Goal: Task Accomplishment & Management: Manage account settings

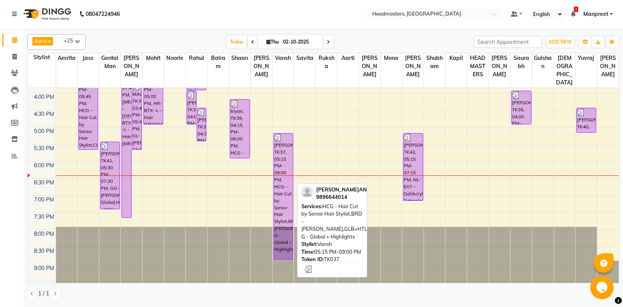
scroll to position [281, 0]
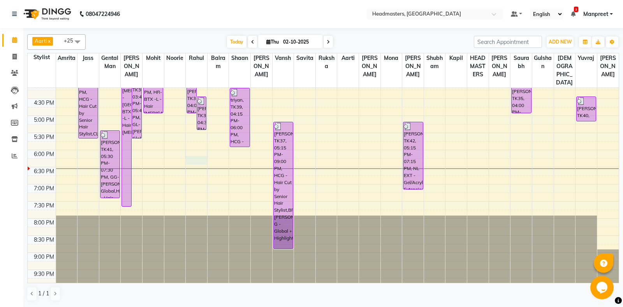
click at [194, 160] on div "8:00 AM 8:30 AM 9:00 AM 9:30 AM 10:00 AM 10:30 AM 11:00 AM 11:30 AM 12:00 PM 12…" at bounding box center [323, 48] width 591 height 480
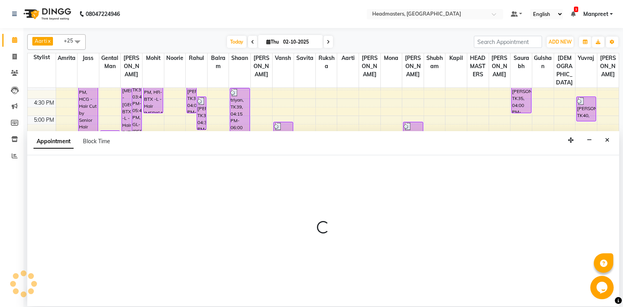
select select "60725"
select select "tentative"
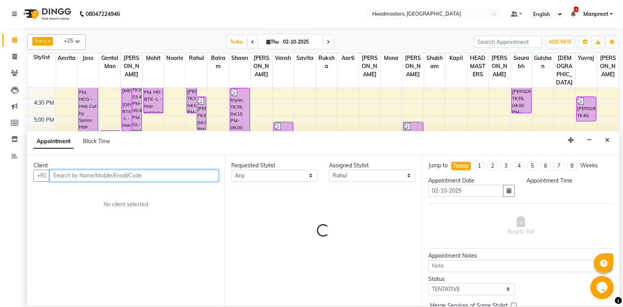
select select "1095"
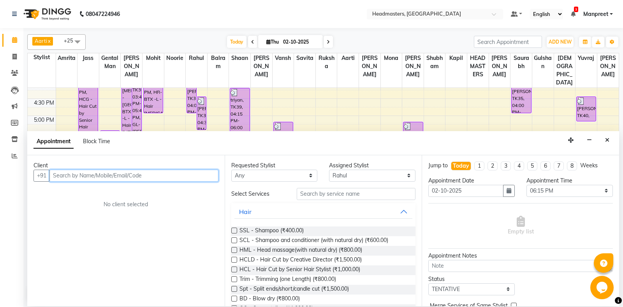
click at [64, 176] on input "text" at bounding box center [133, 176] width 169 height 12
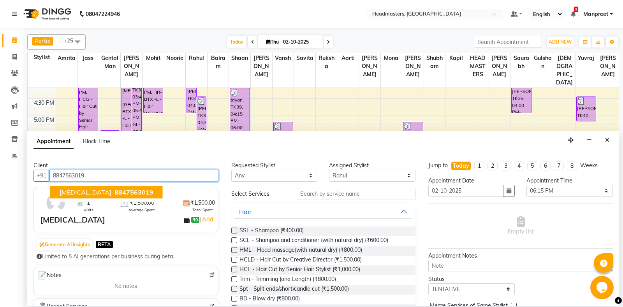
click at [115, 192] on span "8847563019" at bounding box center [134, 193] width 39 height 8
type input "8847563019"
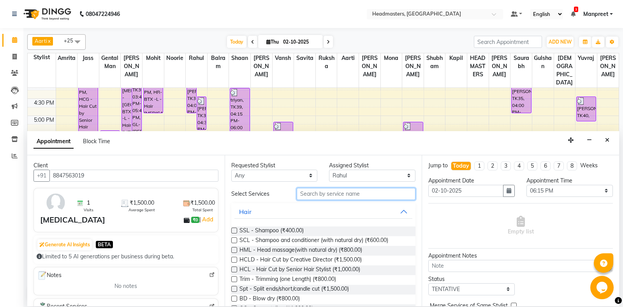
click at [347, 197] on input "text" at bounding box center [356, 194] width 119 height 12
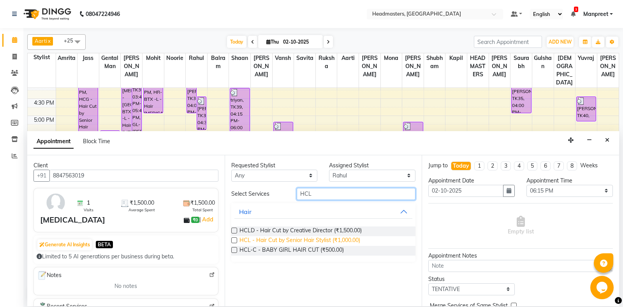
type input "HCL"
click at [316, 239] on span "HCL - Hair Cut by Senior Hair Stylist (₹1,000.00)" at bounding box center [300, 242] width 121 height 10
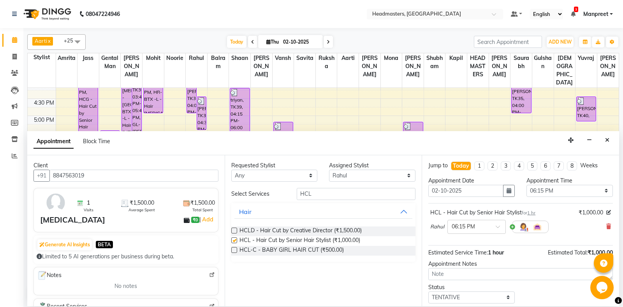
checkbox input "false"
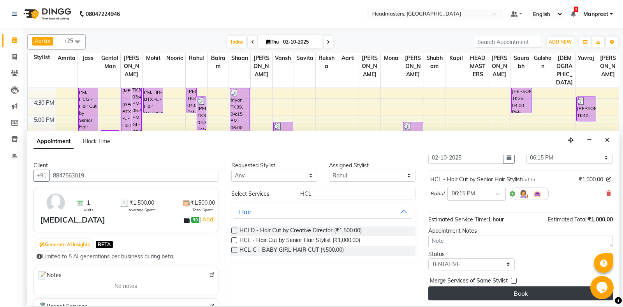
click at [523, 294] on button "Book" at bounding box center [521, 294] width 185 height 14
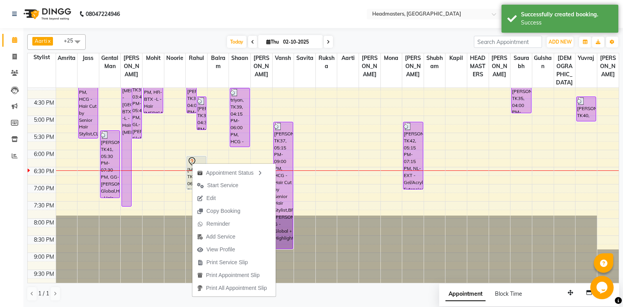
drag, startPoint x: 211, startPoint y: 185, endPoint x: 227, endPoint y: 166, distance: 24.9
click at [212, 182] on span "Start Service" at bounding box center [222, 186] width 31 height 8
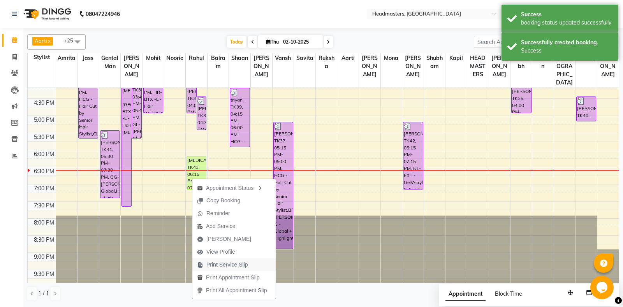
click at [214, 266] on span "Print Service Slip" at bounding box center [228, 265] width 42 height 8
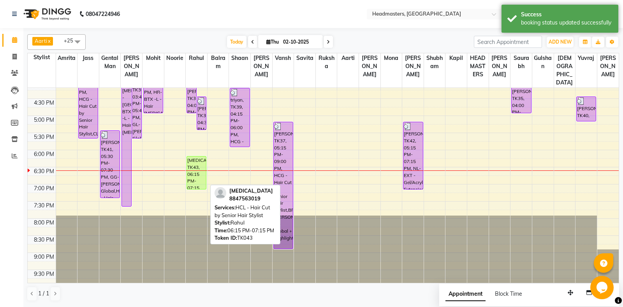
click at [196, 172] on div "[MEDICAL_DATA], TK43, 06:15 PM-07:15 PM, HCL - Hair Cut by Senior Hair Stylist" at bounding box center [196, 173] width 19 height 33
select select "1"
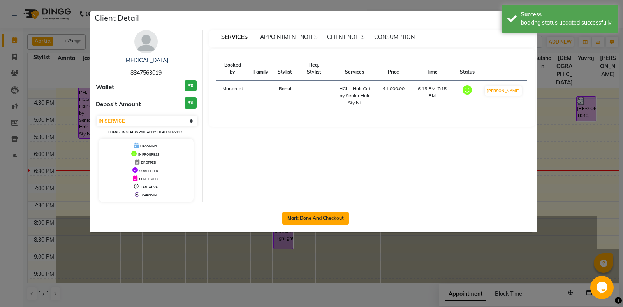
click at [328, 217] on button "Mark Done And Checkout" at bounding box center [315, 218] width 67 height 12
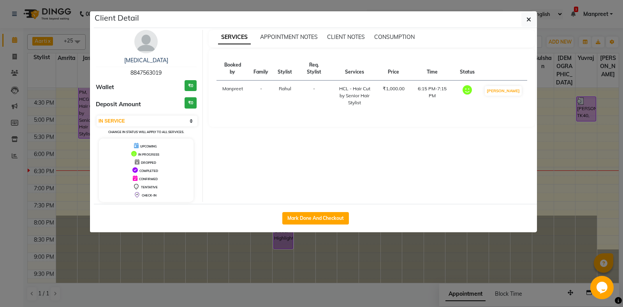
select select "service"
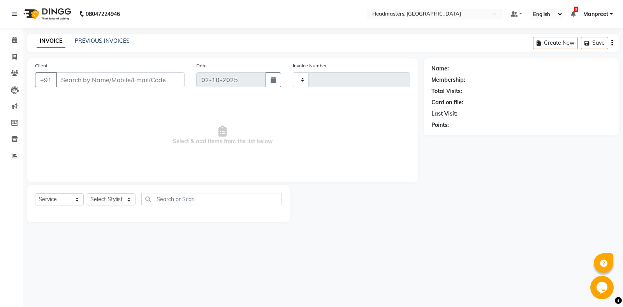
type input "6994"
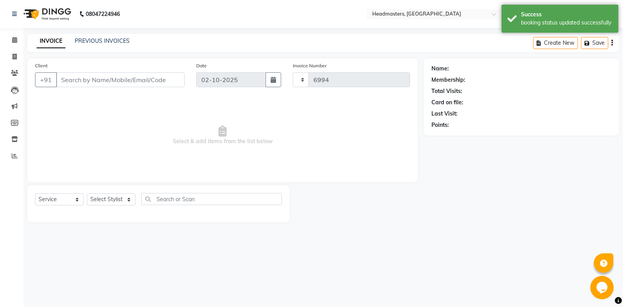
select select "7130"
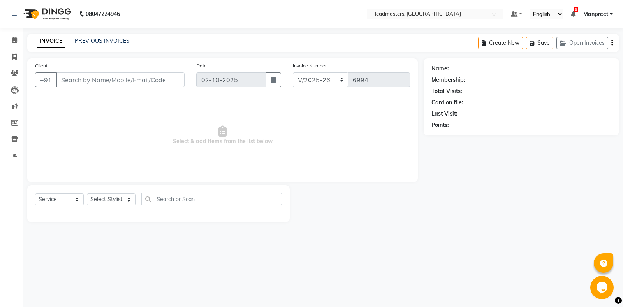
type input "8847563019"
select select "60725"
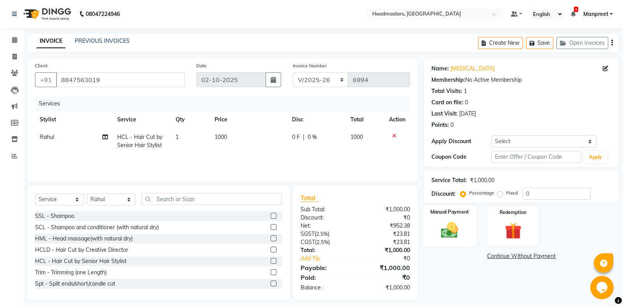
drag, startPoint x: 450, startPoint y: 221, endPoint x: 458, endPoint y: 241, distance: 21.3
click at [450, 221] on img at bounding box center [450, 231] width 28 height 20
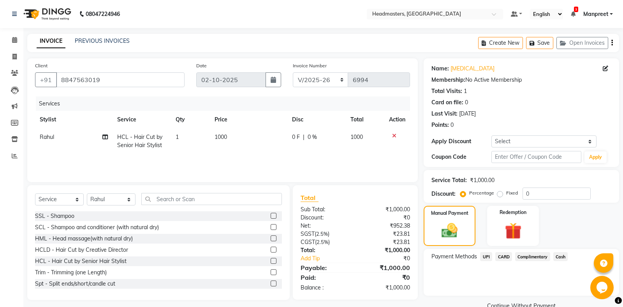
click at [486, 256] on span "UPI" at bounding box center [486, 256] width 12 height 9
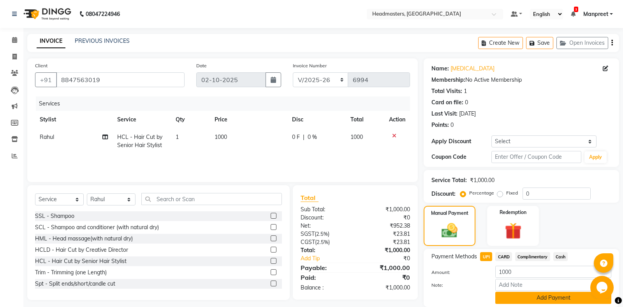
click at [546, 302] on button "Add Payment" at bounding box center [554, 298] width 116 height 12
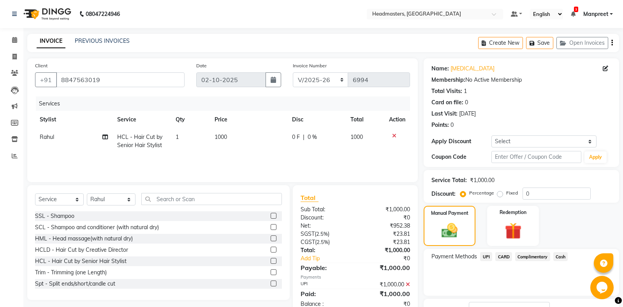
scroll to position [49, 0]
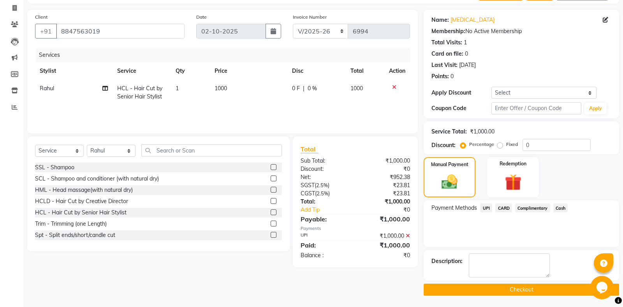
click at [484, 208] on span "UPI" at bounding box center [486, 208] width 12 height 9
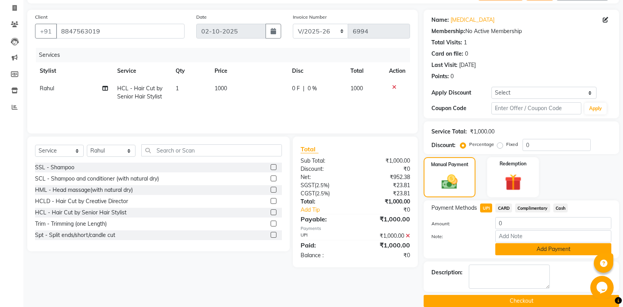
click at [519, 251] on button "Add Payment" at bounding box center [554, 250] width 116 height 12
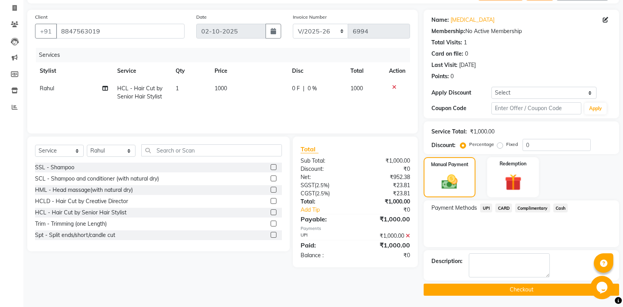
click at [524, 288] on button "Checkout" at bounding box center [522, 290] width 196 height 12
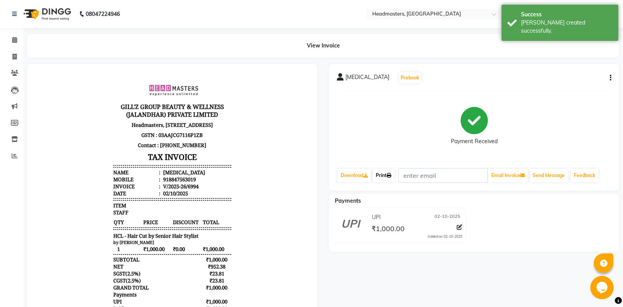
click at [388, 170] on link "Print" at bounding box center [384, 175] width 22 height 13
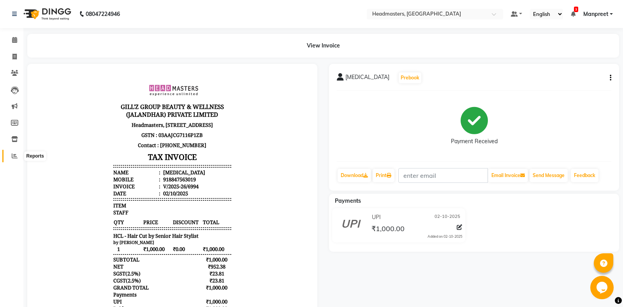
click at [16, 155] on icon at bounding box center [15, 156] width 6 height 6
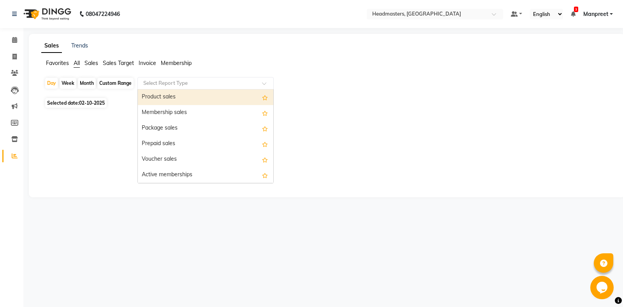
click at [250, 84] on input "text" at bounding box center [198, 83] width 112 height 8
click at [193, 99] on div "Product sales" at bounding box center [206, 98] width 136 height 16
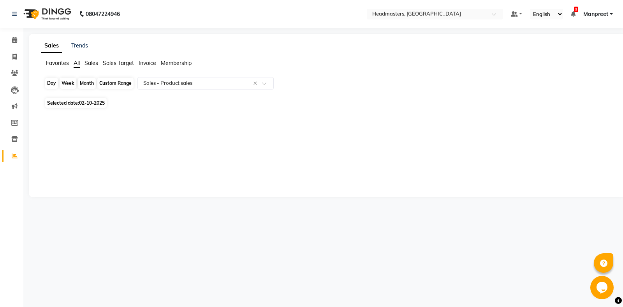
click at [50, 83] on div "Day" at bounding box center [51, 83] width 13 height 11
select select "10"
select select "2025"
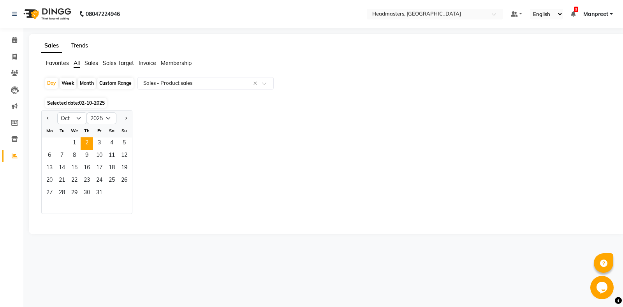
click at [79, 48] on link "Trends" at bounding box center [79, 45] width 17 height 7
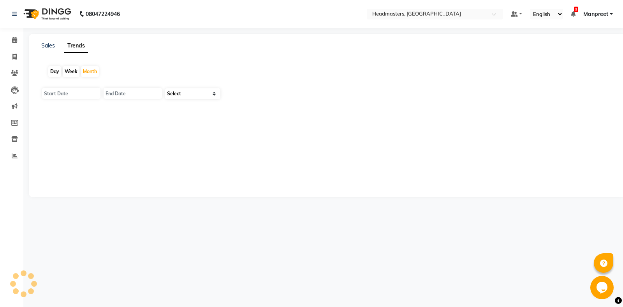
type input "01-10-2025"
type input "[DATE]"
click at [165, 88] on select "Select Clients" at bounding box center [192, 93] width 55 height 11
select select "by_client"
click option "Clients" at bounding box center [0, 0] width 0 height 0
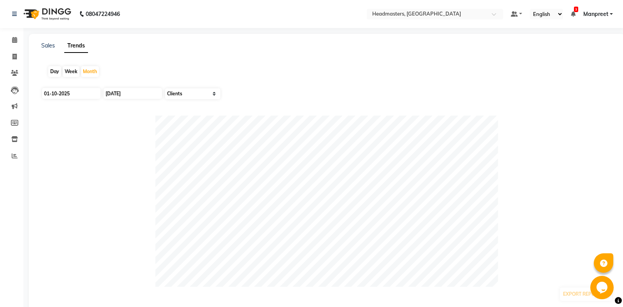
click at [56, 70] on div "Day" at bounding box center [54, 71] width 13 height 11
type input "02-10-2025"
click at [42, 48] on link "Sales" at bounding box center [48, 45] width 14 height 7
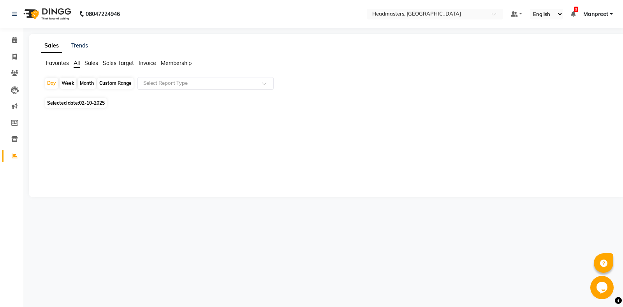
click at [258, 83] on div at bounding box center [206, 83] width 136 height 8
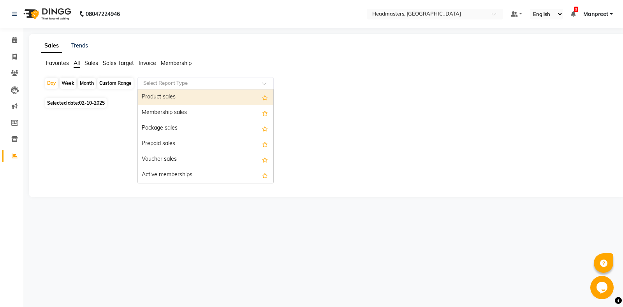
click at [186, 97] on div "Product sales" at bounding box center [206, 98] width 136 height 16
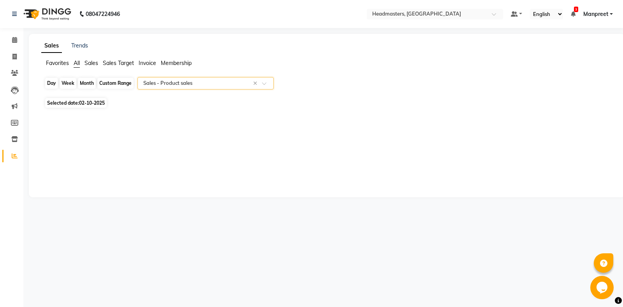
click at [51, 83] on div "Day" at bounding box center [51, 83] width 13 height 11
select select "10"
select select "2025"
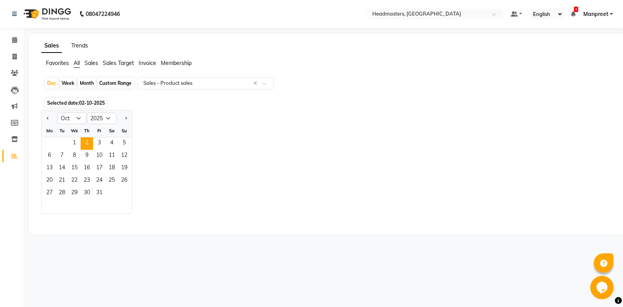
click at [78, 49] on link "Trends" at bounding box center [79, 45] width 17 height 7
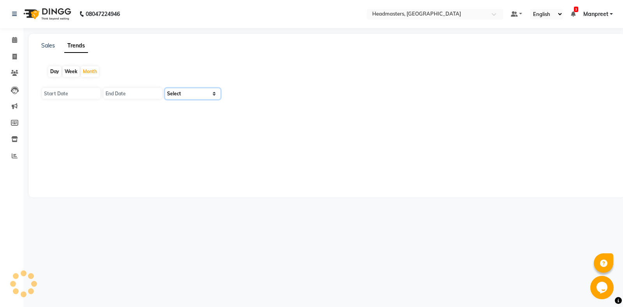
click at [165, 88] on select "Select" at bounding box center [192, 93] width 55 height 11
type input "01-10-2025"
type input "[DATE]"
click option "Select" at bounding box center [0, 0] width 0 height 0
click at [204, 87] on app-trends "Day Week Month [DATE] [DATE] Select Clients" at bounding box center [327, 90] width 581 height 62
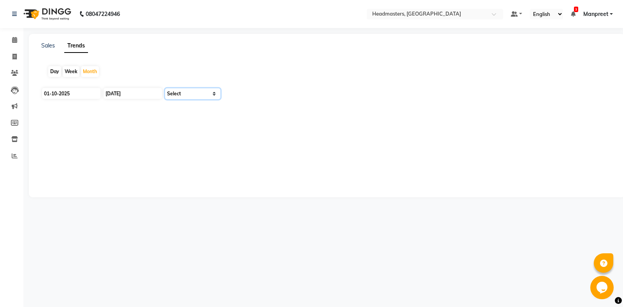
click at [165, 88] on select "Select Clients" at bounding box center [192, 93] width 55 height 11
select select "by_client"
click option "Clients" at bounding box center [0, 0] width 0 height 0
click at [51, 70] on div "Day" at bounding box center [54, 71] width 13 height 11
type input "02-10-2025"
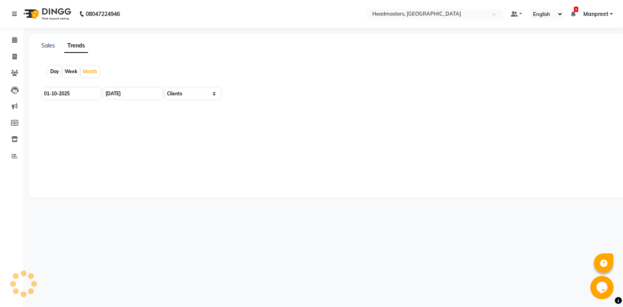
type input "02-10-2025"
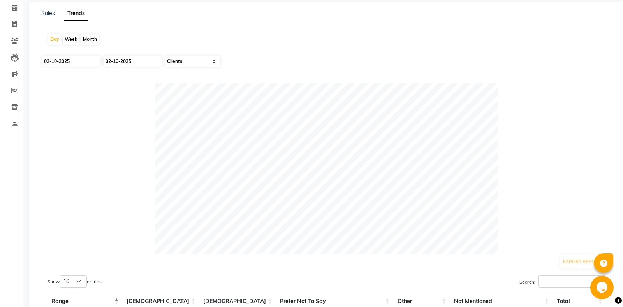
scroll to position [90, 0]
